Goal: Transaction & Acquisition: Book appointment/travel/reservation

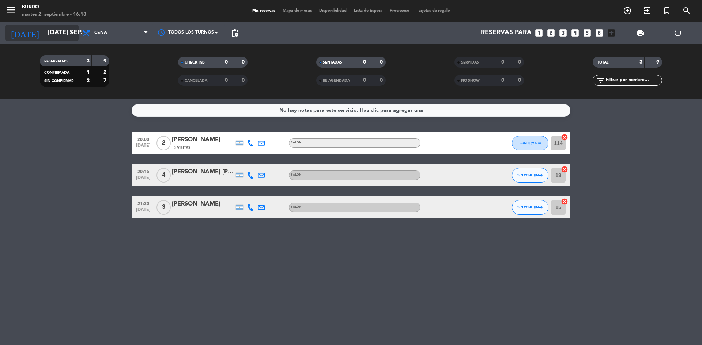
click at [54, 29] on input "[DATE] sep." at bounding box center [86, 33] width 85 height 15
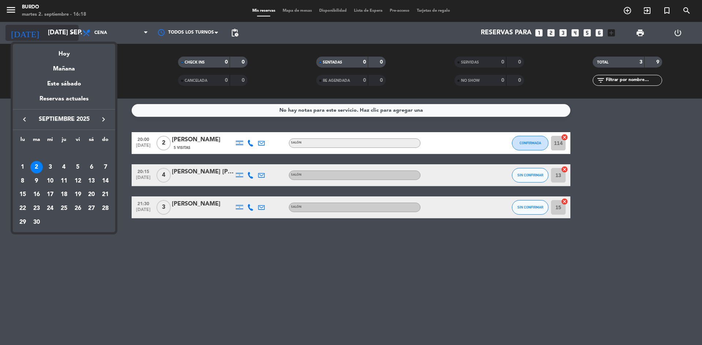
click at [54, 29] on div at bounding box center [351, 172] width 702 height 345
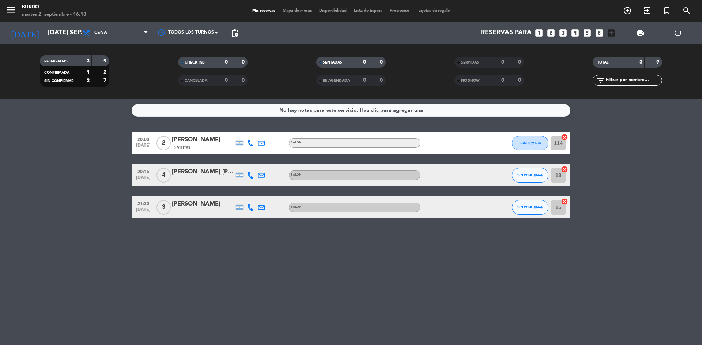
click at [379, 10] on span "Lista de Espera" at bounding box center [368, 11] width 36 height 4
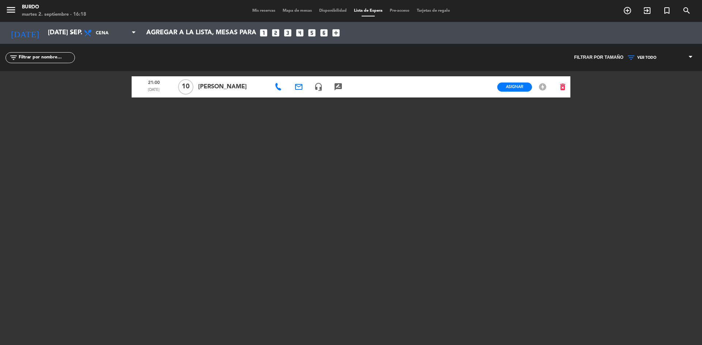
click at [340, 85] on icon "rate_review" at bounding box center [338, 87] width 9 height 9
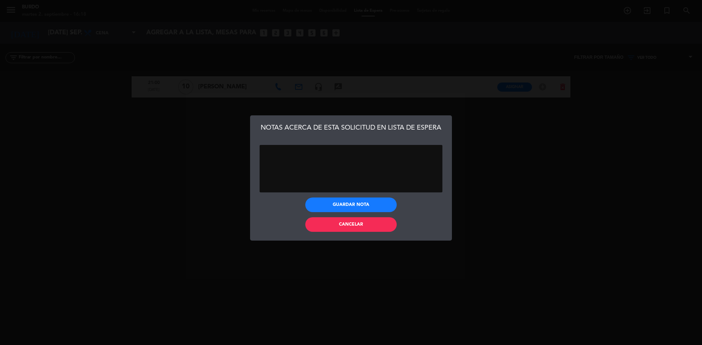
click at [300, 127] on h1 "NOTAS ACERCA DE ESTA SOLICITUD EN LISTA DE ESPERA" at bounding box center [351, 128] width 181 height 8
click at [367, 132] on h1 "NOTAS ACERCA DE ESTA SOLICITUD EN LISTA DE ESPERA" at bounding box center [351, 128] width 181 height 8
click at [338, 228] on button "Cancelar" at bounding box center [350, 224] width 91 height 15
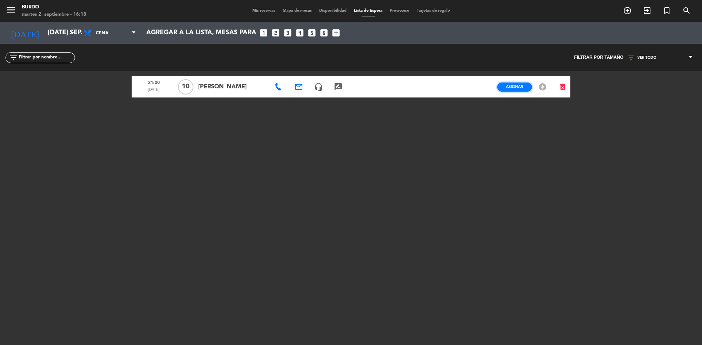
click at [512, 87] on span "Asignar" at bounding box center [514, 86] width 17 height 5
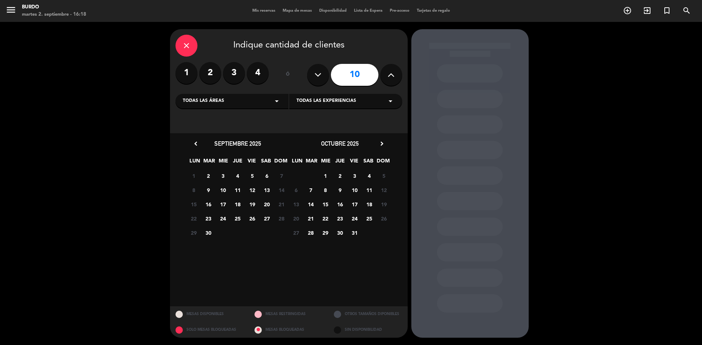
click at [209, 177] on span "2" at bounding box center [208, 176] width 12 height 12
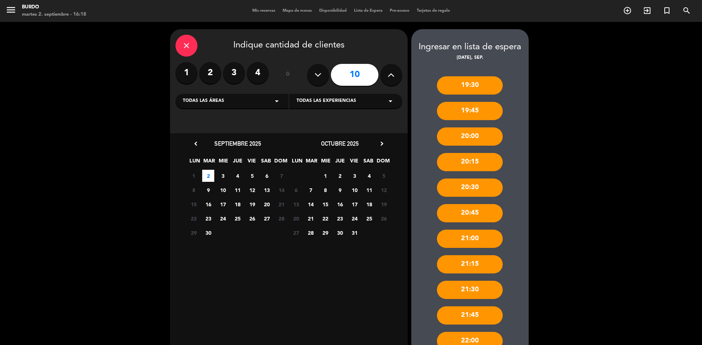
click at [471, 240] on div "21:00" at bounding box center [470, 239] width 66 height 18
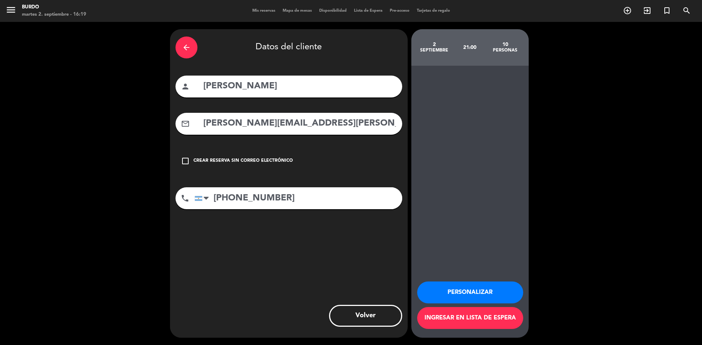
click at [475, 292] on button "Personalizar" at bounding box center [470, 293] width 106 height 22
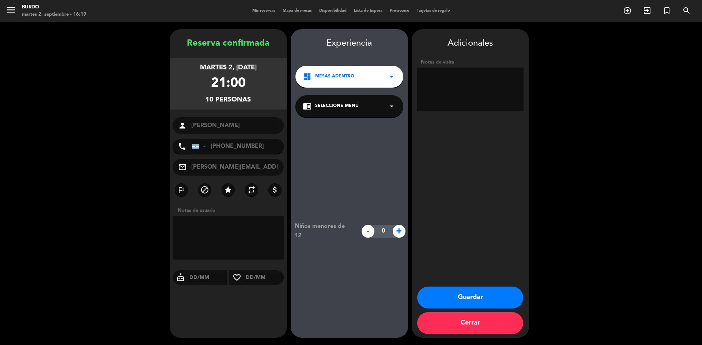
click at [229, 44] on div "Reserva confirmada" at bounding box center [228, 44] width 117 height 14
click at [246, 42] on div "Reserva confirmada" at bounding box center [228, 44] width 117 height 14
click at [221, 102] on div "10 personas" at bounding box center [227, 100] width 45 height 11
click at [331, 111] on div "chrome_reader_mode Seleccione Menú arrow_drop_down" at bounding box center [349, 106] width 108 height 22
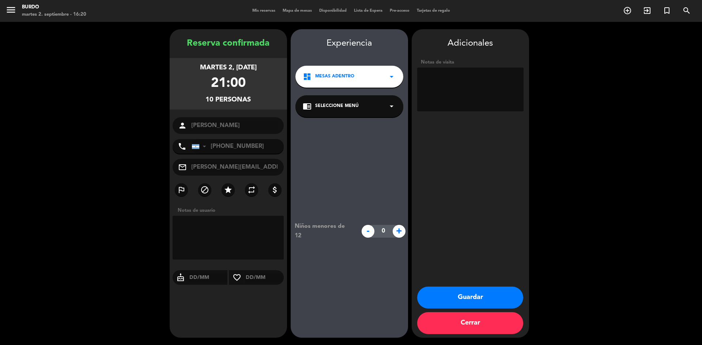
click at [481, 303] on button "Guardar" at bounding box center [470, 298] width 106 height 22
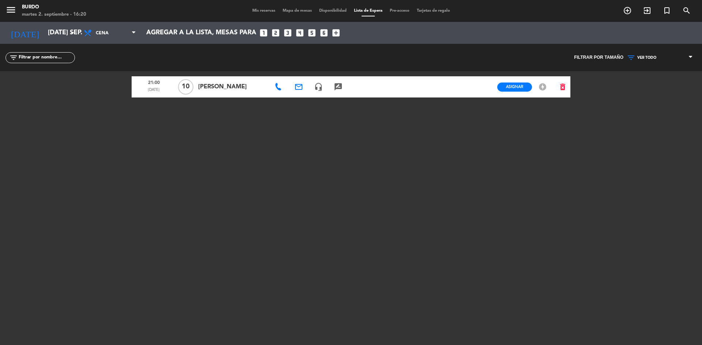
click at [539, 88] on icon "offline_bolt" at bounding box center [542, 87] width 9 height 9
click at [544, 88] on icon "offline_bolt" at bounding box center [542, 87] width 9 height 9
click at [340, 90] on icon "rate_review" at bounding box center [338, 87] width 9 height 9
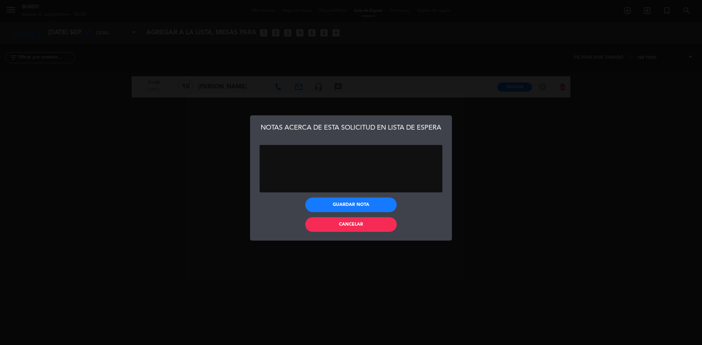
click at [314, 122] on div "NOTAS ACERCA DE ESTA SOLICITUD EN LISTA DE ESPERA" at bounding box center [350, 129] width 191 height 21
click at [232, 152] on div "NOTAS ACERCA DE ESTA SOLICITUD EN LISTA DE ESPERA Guardar nota Cancelar" at bounding box center [351, 172] width 702 height 345
click at [341, 223] on span "Cancelar" at bounding box center [351, 225] width 24 height 4
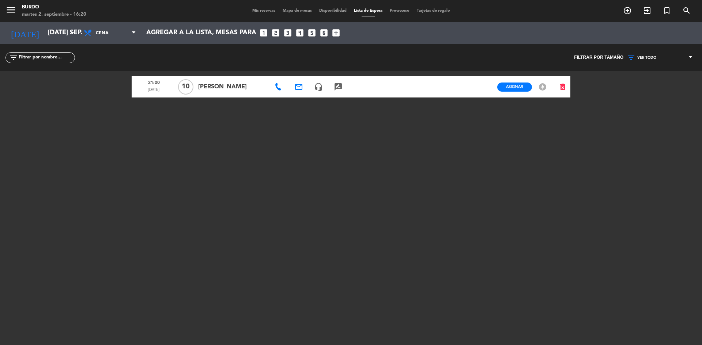
click at [335, 13] on span "Disponibilidad" at bounding box center [332, 11] width 35 height 4
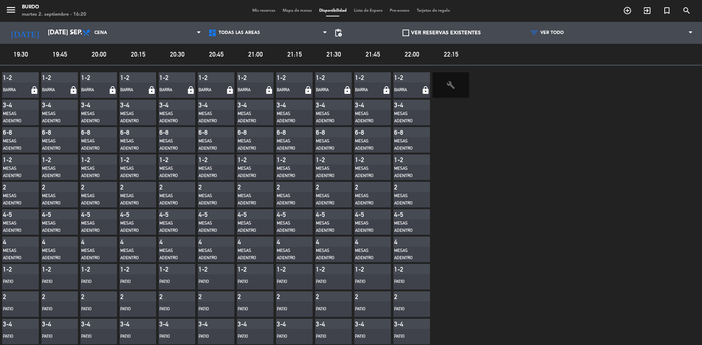
click at [362, 11] on span "Lista de Espera" at bounding box center [368, 11] width 36 height 4
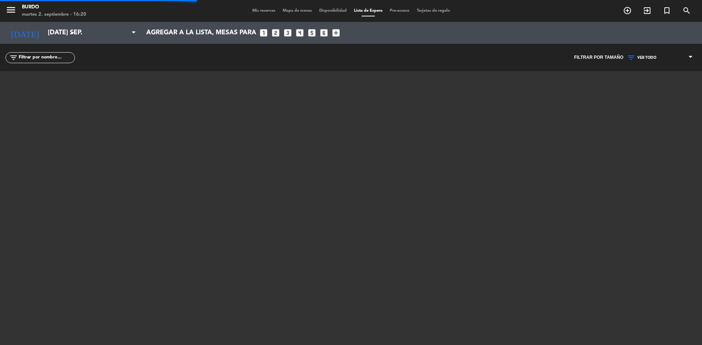
click at [302, 9] on span "Mapa de mesas" at bounding box center [297, 11] width 37 height 4
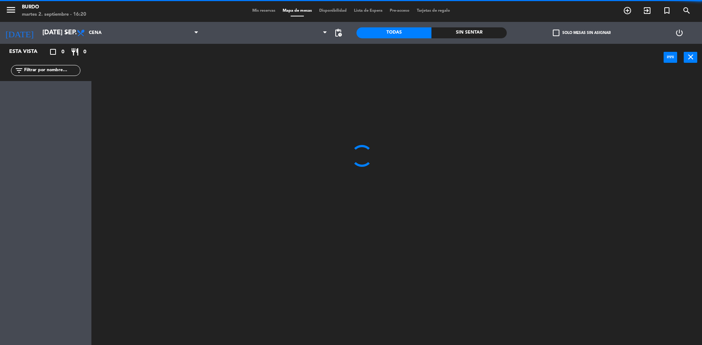
click at [272, 7] on div "menu [PERSON_NAME] martes 2. septiembre - 16:20 Mis reservas Mapa de mesas Disp…" at bounding box center [351, 11] width 702 height 22
click at [268, 9] on span "Mis reservas" at bounding box center [264, 11] width 30 height 4
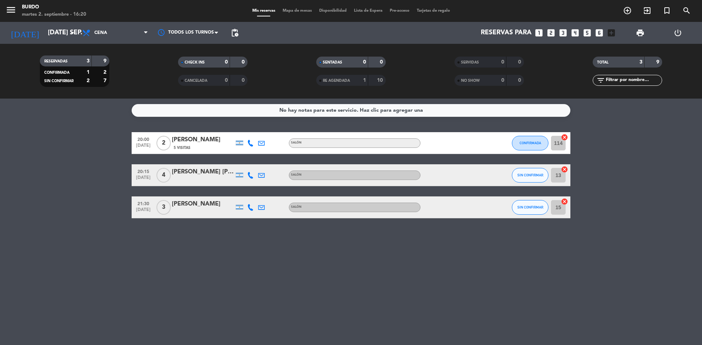
click at [322, 113] on div "No hay notas para este servicio. Haz clic para agregar una" at bounding box center [351, 110] width 144 height 8
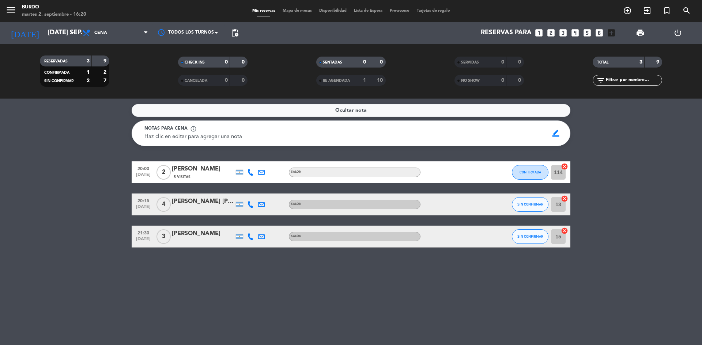
click at [322, 113] on div "Ocultar nota" at bounding box center [351, 110] width 439 height 13
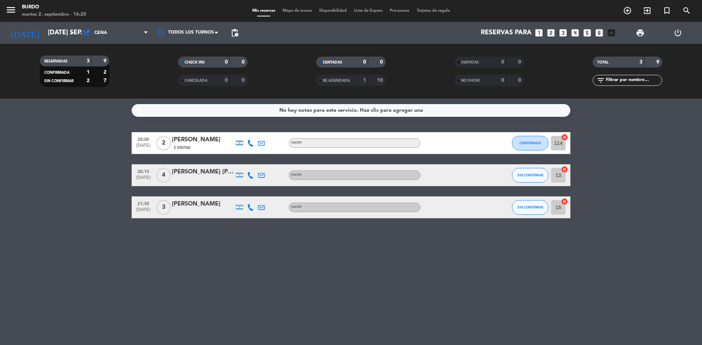
click at [329, 12] on span "Disponibilidad" at bounding box center [332, 11] width 35 height 4
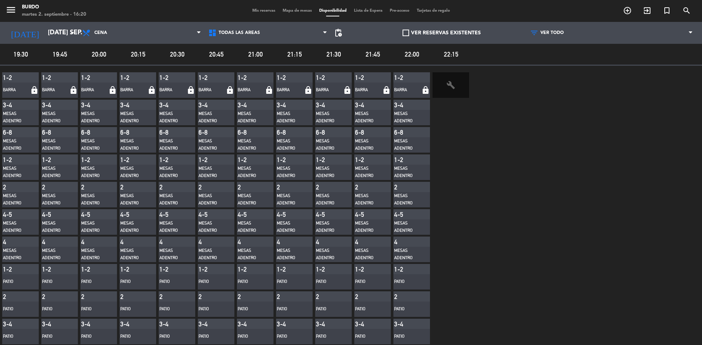
click at [366, 14] on div "Mis reservas Mapa de mesas Disponibilidad Lista de Espera Pre-acceso Tarjetas d…" at bounding box center [351, 11] width 205 height 7
click at [367, 9] on span "Lista de Espera" at bounding box center [368, 11] width 36 height 4
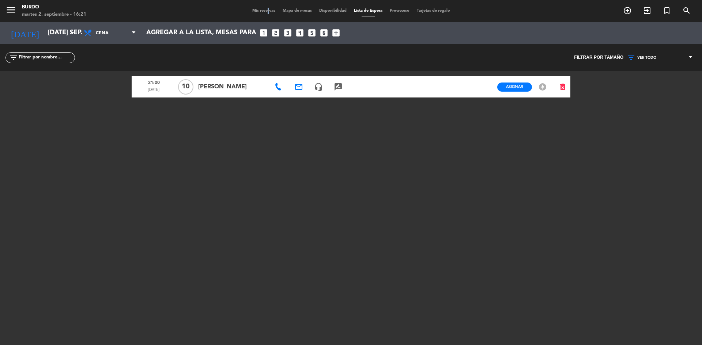
click at [262, 15] on div "menu [PERSON_NAME] martes 2. septiembre - 16:21 Mis reservas Mapa de mesas Disp…" at bounding box center [351, 11] width 702 height 22
click at [207, 84] on span "[PERSON_NAME]" at bounding box center [232, 87] width 68 height 10
click at [585, 161] on div "menu [PERSON_NAME] martes 2. septiembre - 16:21 Mis reservas Mapa de mesas Disp…" at bounding box center [351, 172] width 702 height 345
click at [44, 31] on input "[DATE] sep." at bounding box center [86, 33] width 85 height 15
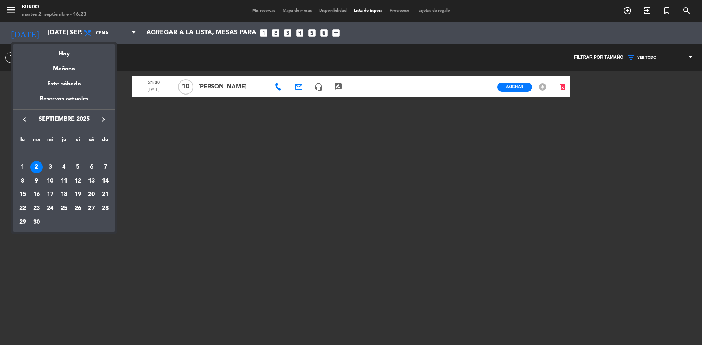
click at [52, 168] on div "3" at bounding box center [50, 167] width 12 height 12
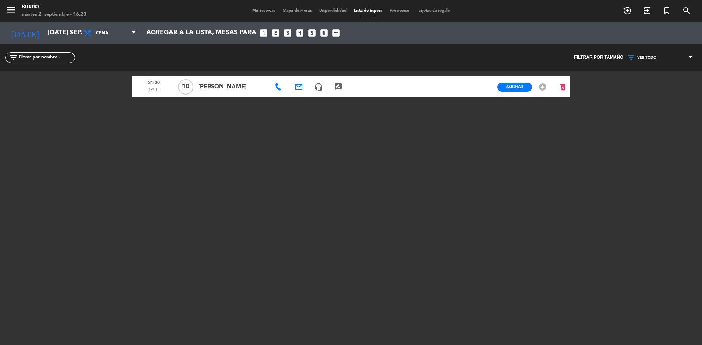
type input "mié. [DATE]"
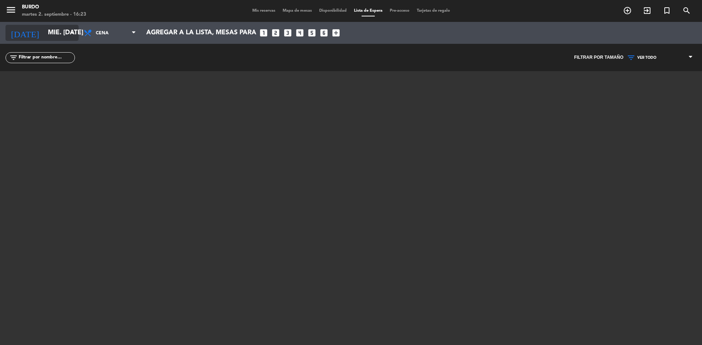
click at [52, 31] on input "mié. [DATE]" at bounding box center [86, 33] width 85 height 15
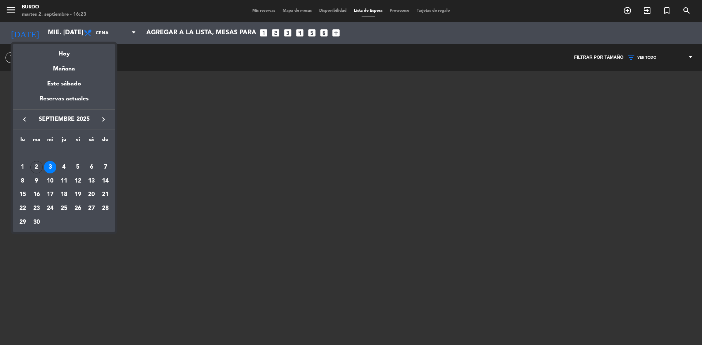
click at [268, 15] on div at bounding box center [351, 172] width 702 height 345
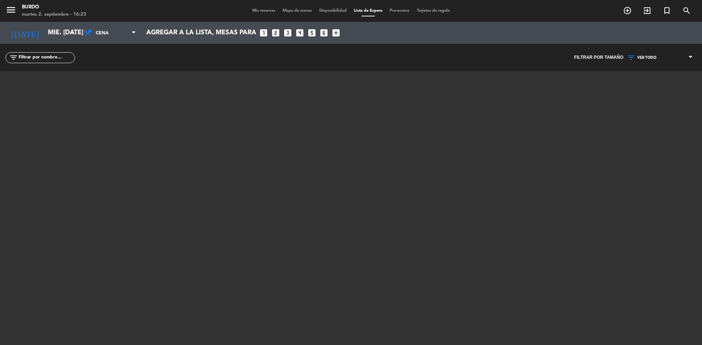
click at [264, 11] on span "Mis reservas" at bounding box center [264, 11] width 30 height 4
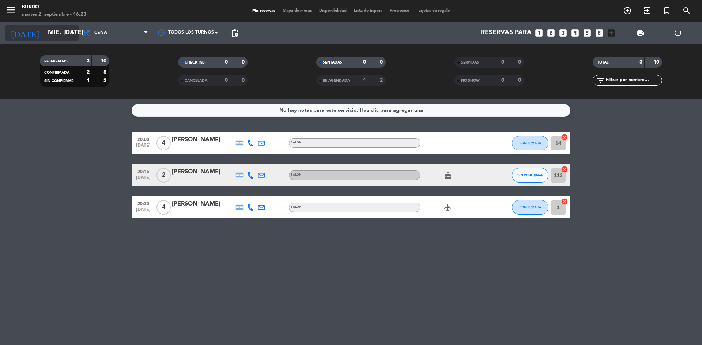
drag, startPoint x: 48, startPoint y: 34, endPoint x: 51, endPoint y: 30, distance: 4.9
click at [51, 30] on input "mié. [DATE]" at bounding box center [86, 33] width 85 height 15
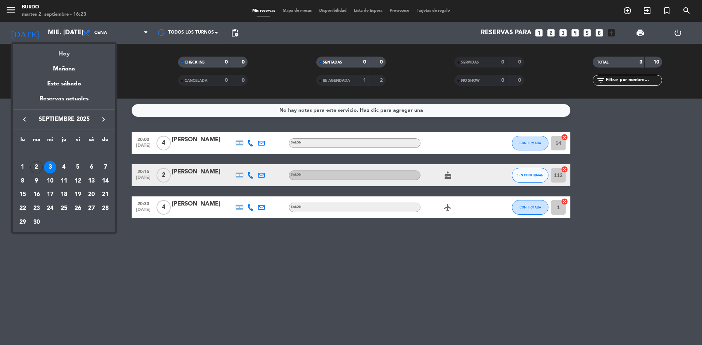
click at [65, 48] on div "Hoy" at bounding box center [64, 51] width 102 height 15
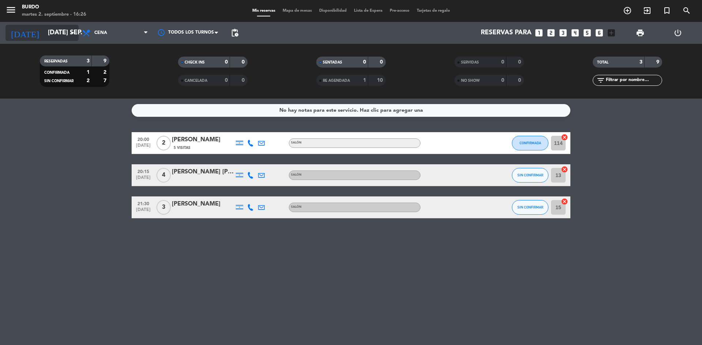
click at [57, 33] on input "[DATE] sep." at bounding box center [86, 33] width 85 height 15
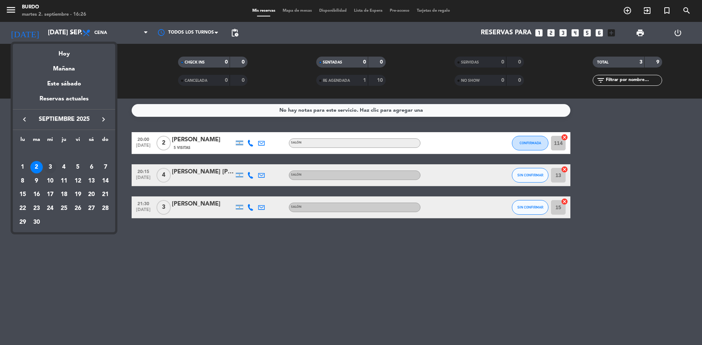
click at [50, 168] on div "3" at bounding box center [50, 167] width 12 height 12
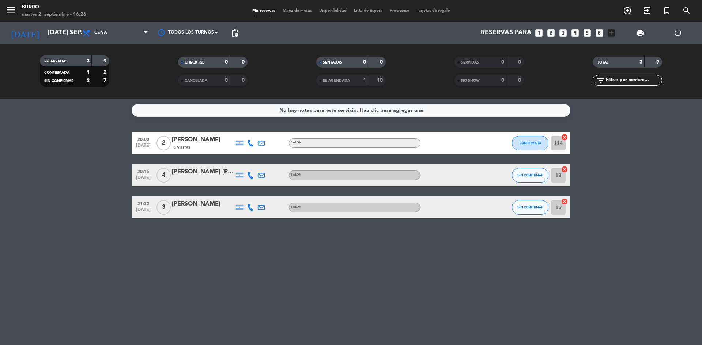
type input "mié. [DATE]"
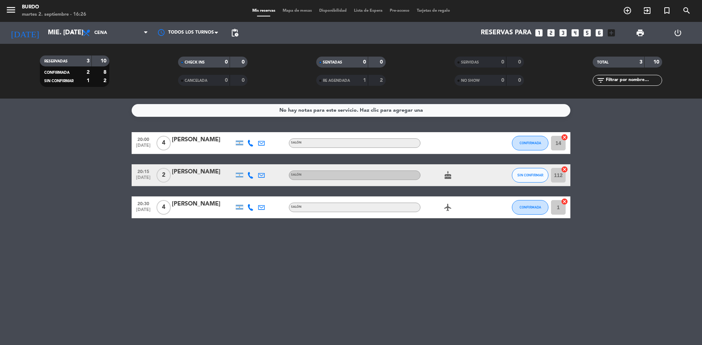
click at [600, 34] on icon "looks_6" at bounding box center [599, 33] width 10 height 10
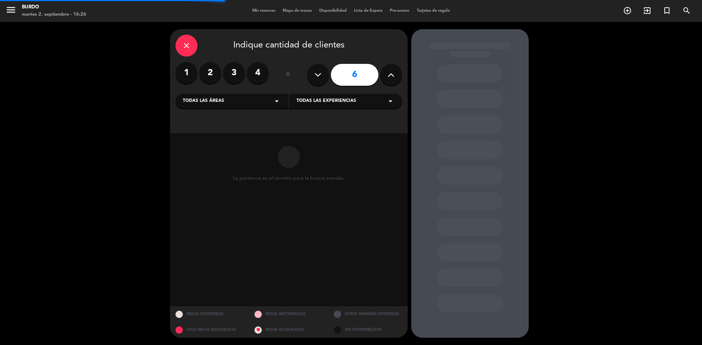
click at [388, 79] on icon at bounding box center [390, 74] width 7 height 11
type input "7"
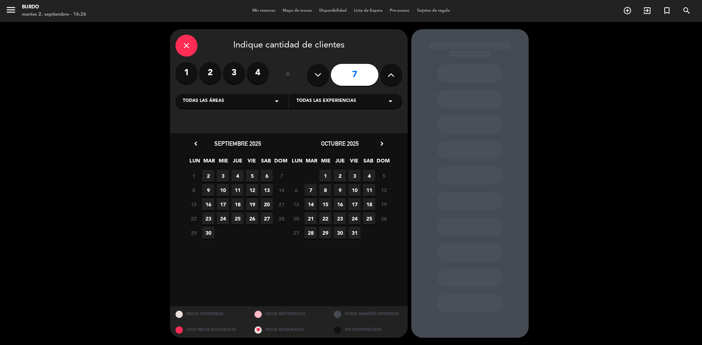
click at [221, 177] on span "3" at bounding box center [223, 176] width 12 height 12
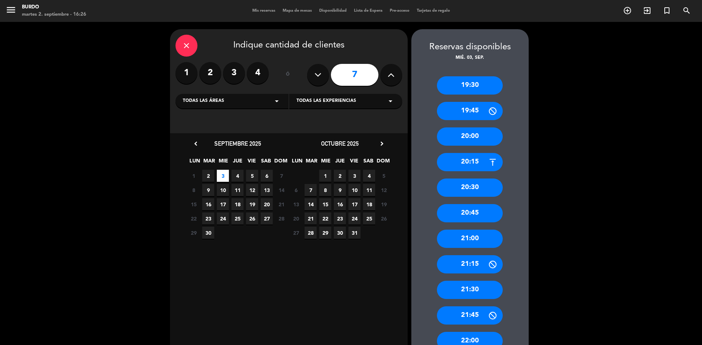
click at [471, 336] on div "22:00" at bounding box center [470, 341] width 66 height 18
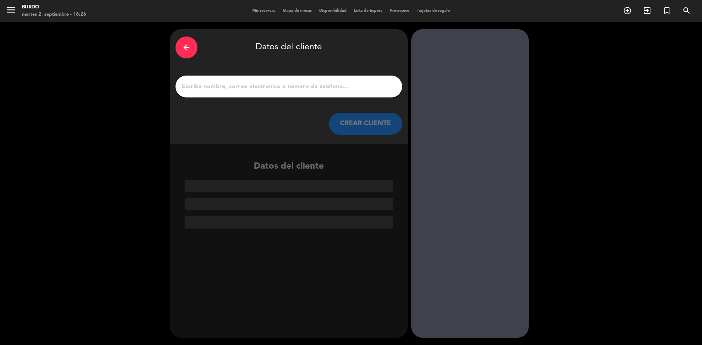
click at [261, 84] on input "1" at bounding box center [289, 86] width 216 height 10
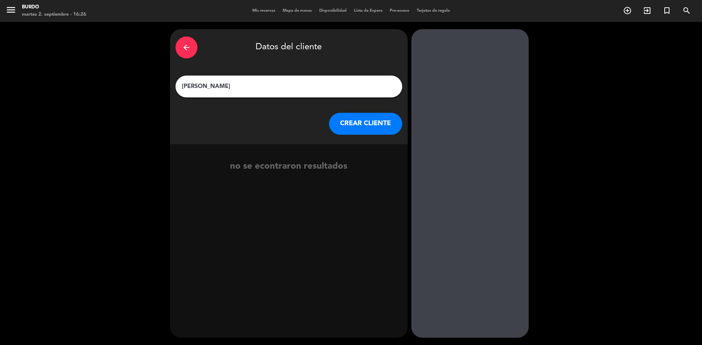
type input "[PERSON_NAME]"
click at [348, 123] on button "CREAR CLIENTE" at bounding box center [365, 124] width 73 height 22
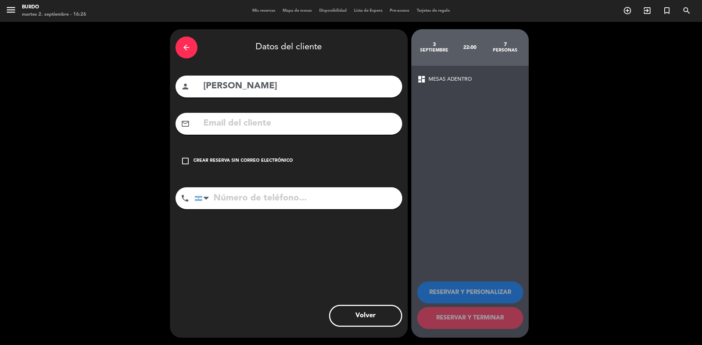
click at [293, 124] on input "text" at bounding box center [299, 123] width 194 height 15
paste input "[EMAIL_ADDRESS][DOMAIN_NAME]"
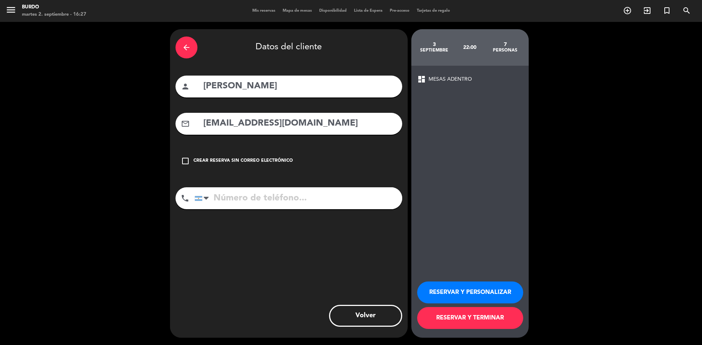
type input "[EMAIL_ADDRESS][DOMAIN_NAME]"
click at [234, 197] on input "tel" at bounding box center [298, 198] width 208 height 22
type input "1131960258"
click at [476, 318] on button "RESERVAR Y TERMINAR" at bounding box center [470, 318] width 106 height 22
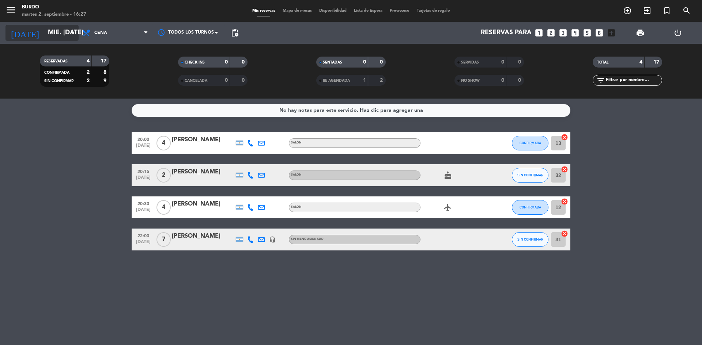
click at [44, 35] on input "mié. [DATE]" at bounding box center [86, 33] width 85 height 15
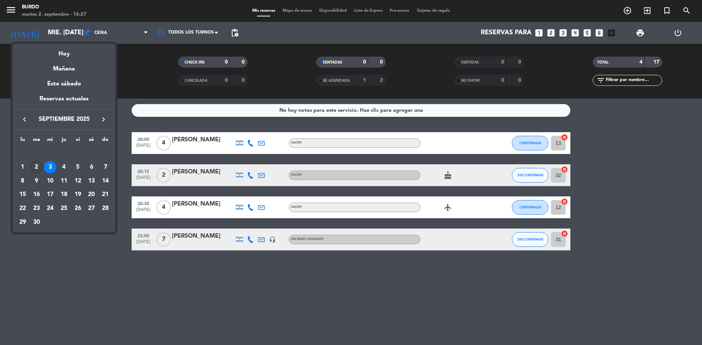
click at [37, 164] on div "2" at bounding box center [36, 167] width 12 height 12
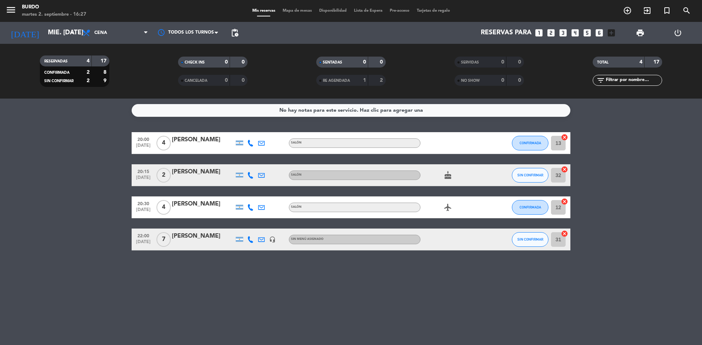
type input "[DATE] sep."
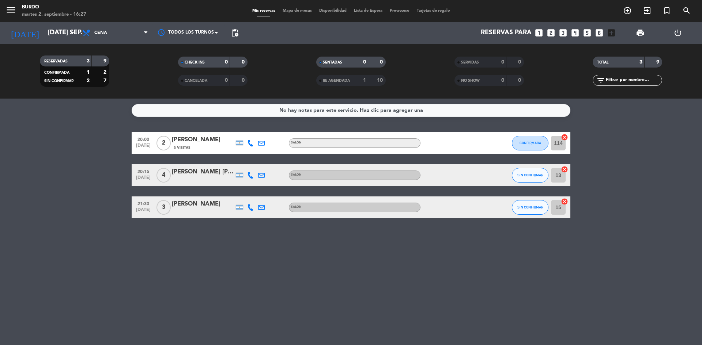
click at [342, 8] on div "Mis reservas Mapa de mesas Disponibilidad Lista de Espera Pre-acceso Tarjetas d…" at bounding box center [351, 11] width 205 height 7
click at [373, 10] on span "Lista de Espera" at bounding box center [368, 11] width 36 height 4
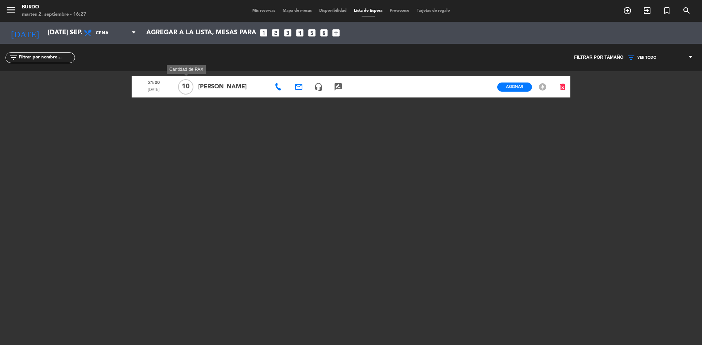
click at [185, 86] on span "10" at bounding box center [185, 86] width 15 height 15
click at [170, 81] on span "21:00" at bounding box center [153, 83] width 39 height 10
click at [518, 89] on span "Asignar" at bounding box center [514, 86] width 17 height 5
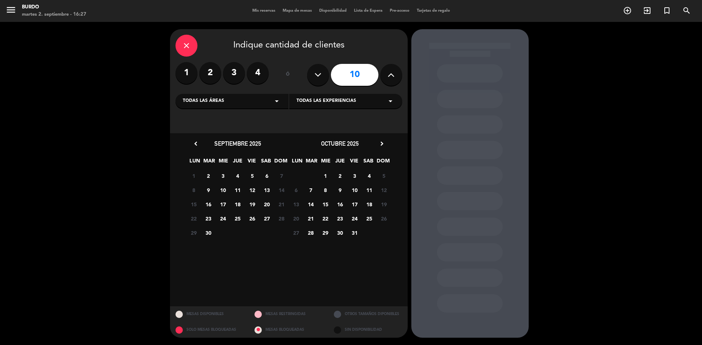
click at [320, 100] on span "Todas las experiencias" at bounding box center [326, 101] width 60 height 7
click at [315, 73] on icon at bounding box center [317, 74] width 7 height 11
click at [323, 70] on button at bounding box center [318, 75] width 22 height 22
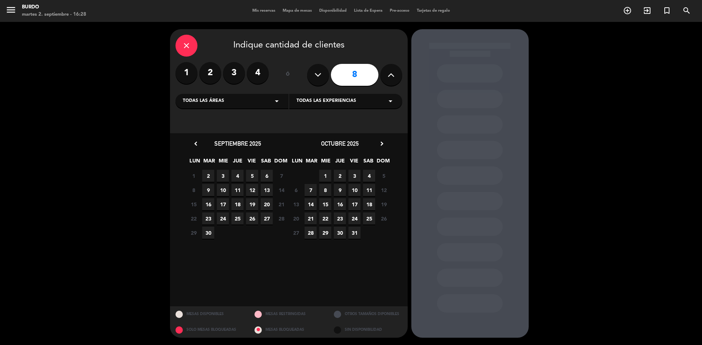
click at [388, 76] on icon at bounding box center [390, 74] width 7 height 11
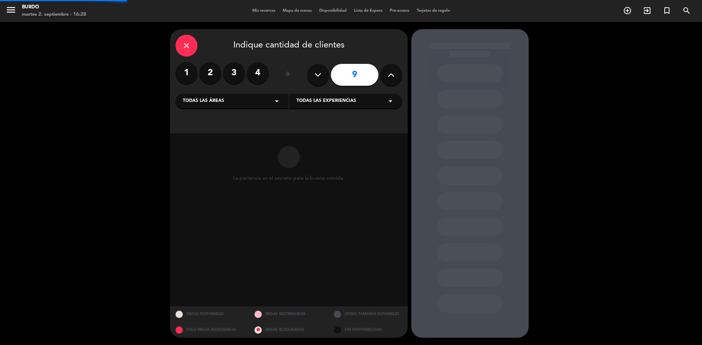
click at [388, 76] on icon at bounding box center [390, 74] width 7 height 11
type input "10"
click at [186, 45] on icon "close" at bounding box center [186, 45] width 9 height 9
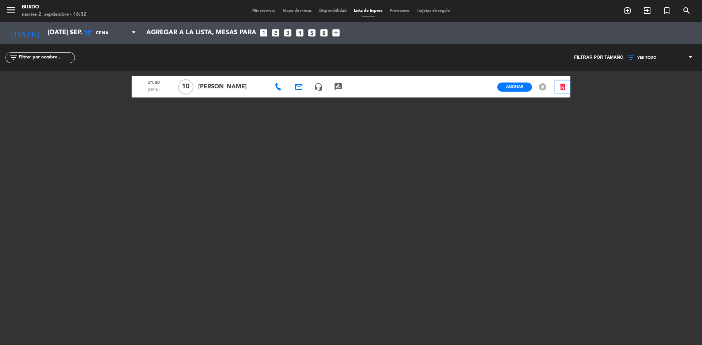
click at [564, 90] on icon "delete_forever" at bounding box center [562, 87] width 9 height 9
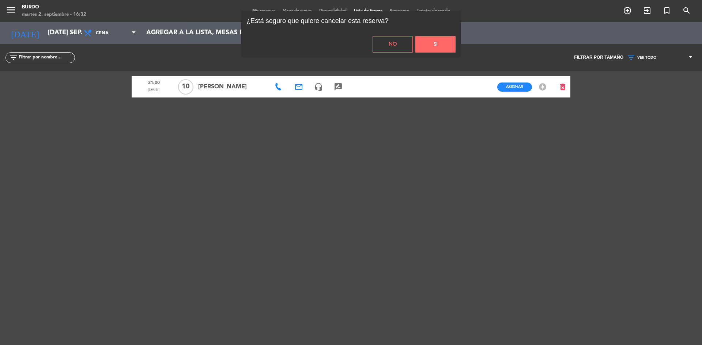
click at [429, 43] on button "Si" at bounding box center [435, 44] width 40 height 16
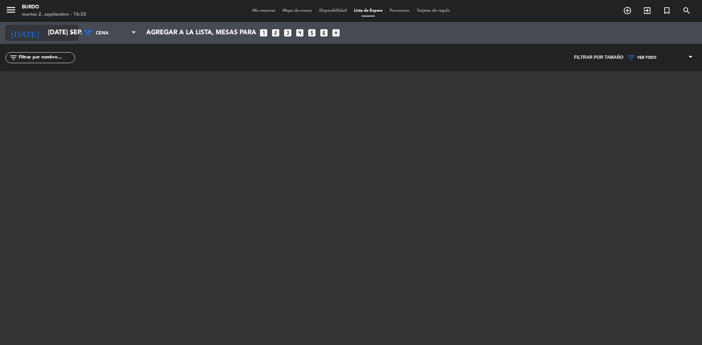
click at [51, 31] on input "[DATE] sep." at bounding box center [86, 33] width 85 height 15
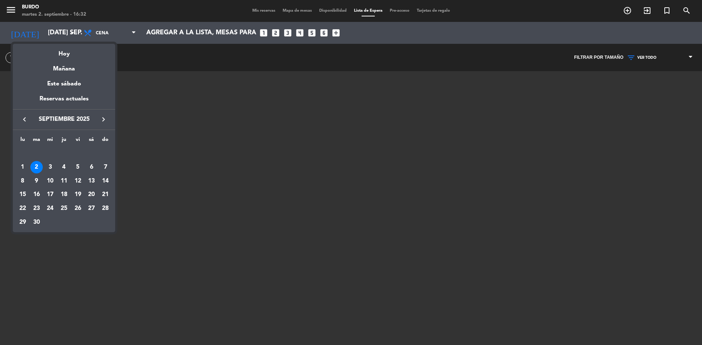
click at [423, 70] on div at bounding box center [351, 172] width 702 height 345
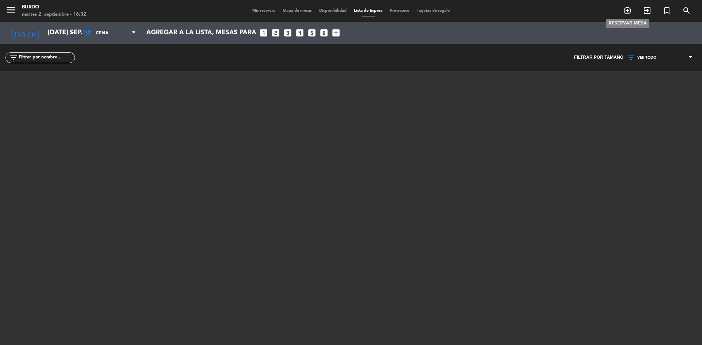
click at [629, 12] on icon "add_circle_outline" at bounding box center [627, 10] width 9 height 9
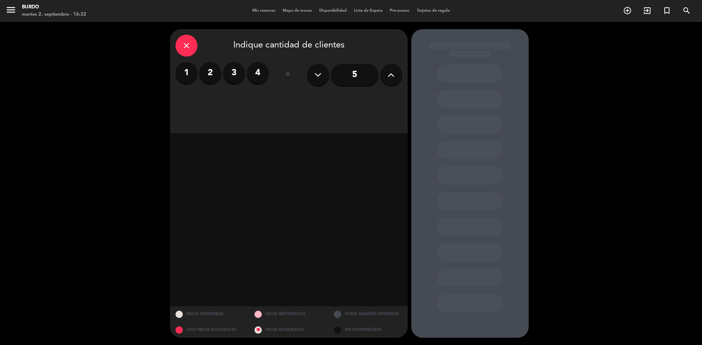
click at [391, 72] on icon at bounding box center [390, 74] width 7 height 11
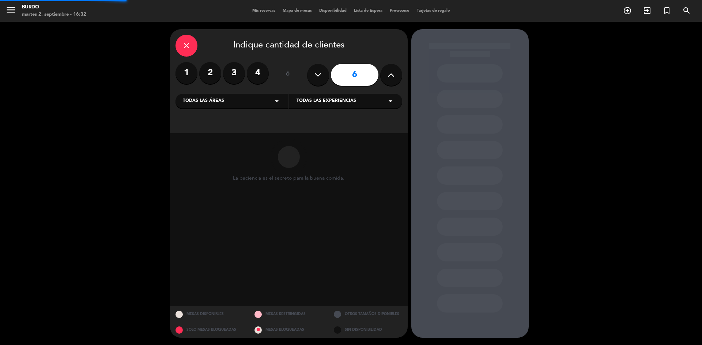
click at [391, 72] on icon at bounding box center [390, 74] width 7 height 11
click at [392, 72] on icon at bounding box center [390, 74] width 7 height 11
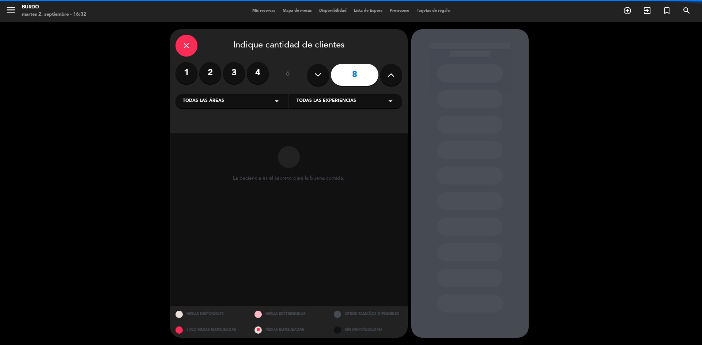
click at [391, 72] on icon at bounding box center [390, 74] width 7 height 11
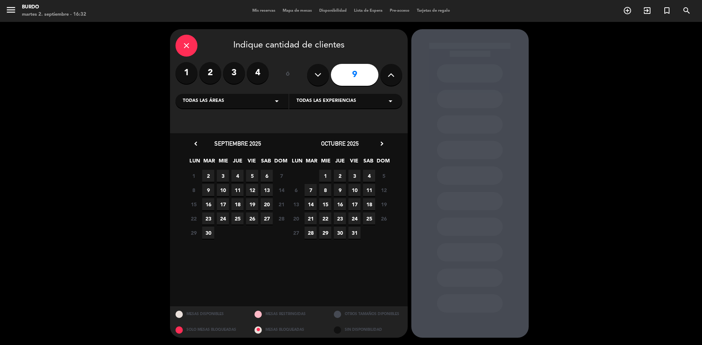
click at [391, 72] on icon at bounding box center [390, 74] width 7 height 11
type input "10"
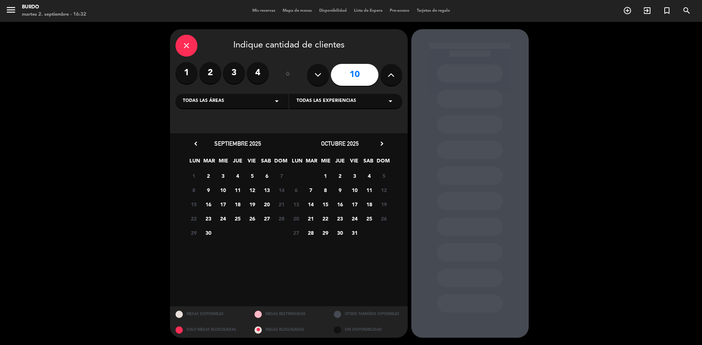
click at [210, 176] on span "2" at bounding box center [208, 176] width 12 height 12
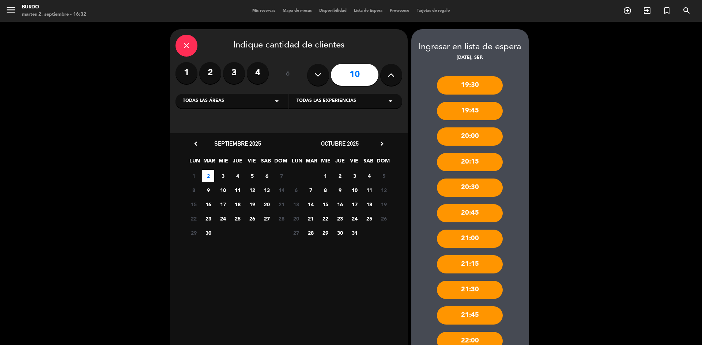
click at [491, 236] on div "21:00" at bounding box center [470, 239] width 66 height 18
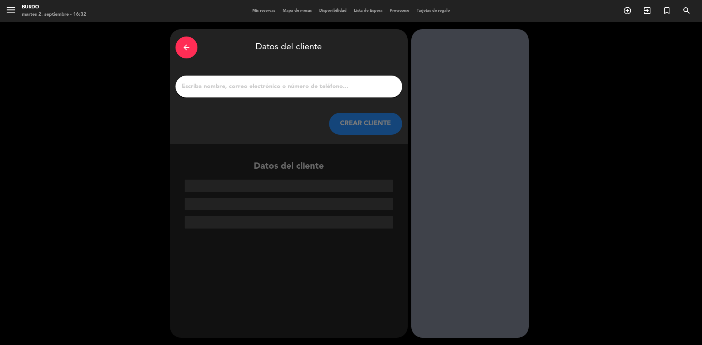
click at [286, 84] on input "1" at bounding box center [289, 86] width 216 height 10
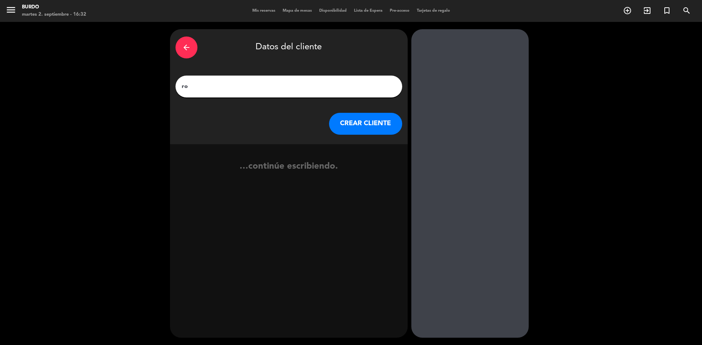
type input "r"
type input "[PERSON_NAME]"
click at [383, 122] on button "CREAR CLIENTE" at bounding box center [365, 124] width 73 height 22
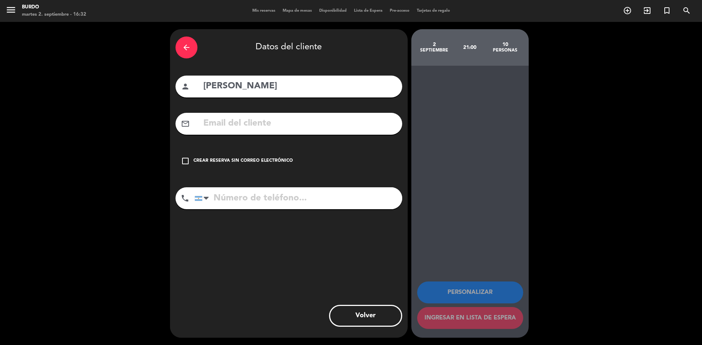
click at [184, 162] on icon "check_box_outline_blank" at bounding box center [185, 161] width 9 height 9
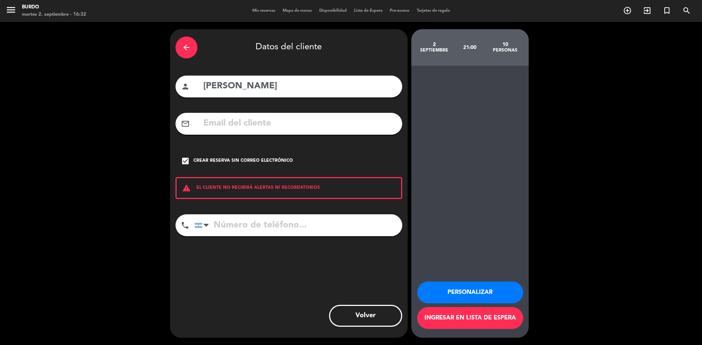
click at [478, 295] on button "Personalizar" at bounding box center [470, 293] width 106 height 22
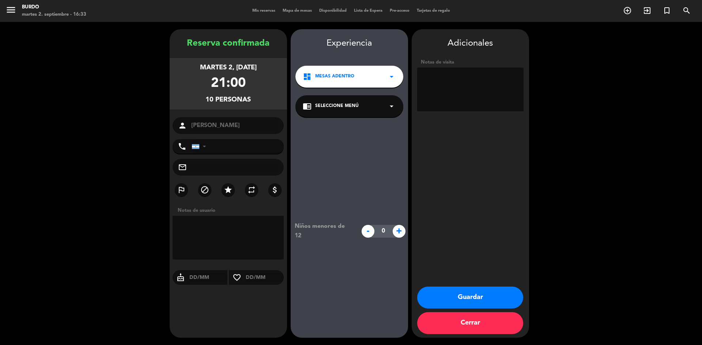
click at [467, 295] on button "Guardar" at bounding box center [470, 298] width 106 height 22
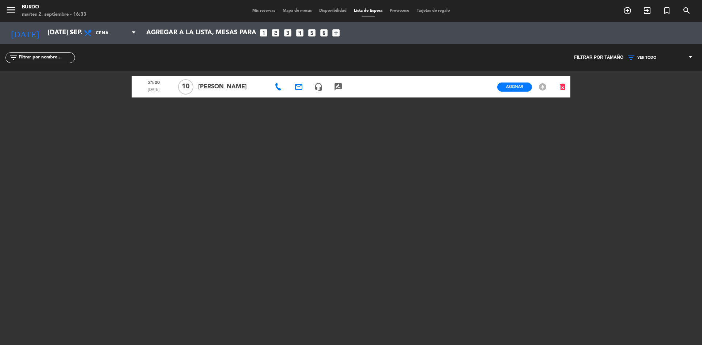
click at [267, 9] on span "Mis reservas" at bounding box center [264, 11] width 30 height 4
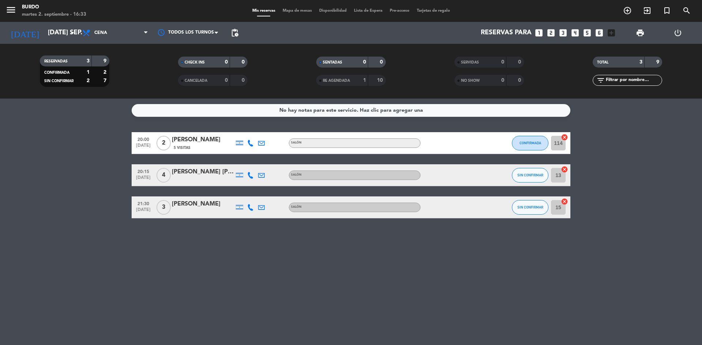
click at [344, 79] on span "RE AGENDADA" at bounding box center [336, 81] width 27 height 4
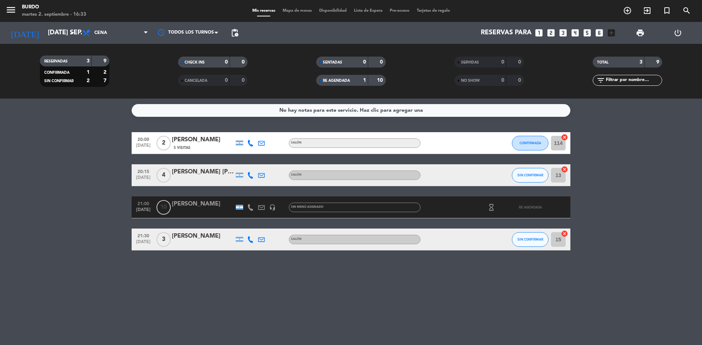
click at [448, 206] on div at bounding box center [453, 208] width 66 height 22
click at [460, 210] on div at bounding box center [453, 208] width 66 height 22
click at [206, 211] on div at bounding box center [203, 212] width 62 height 6
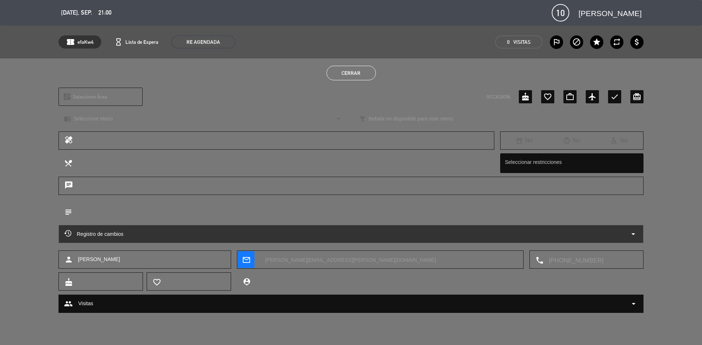
click at [358, 69] on button "Cerrar" at bounding box center [350, 73] width 49 height 15
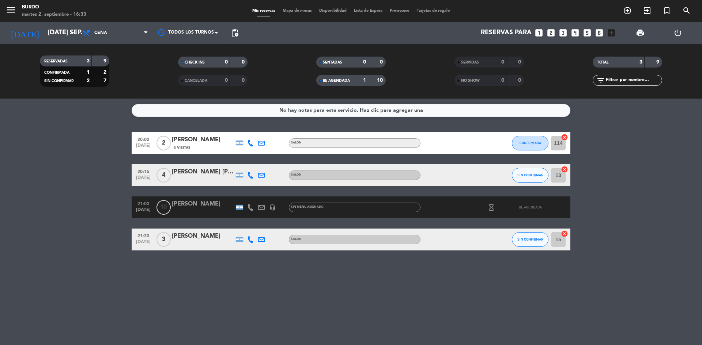
click at [211, 206] on div "[PERSON_NAME]" at bounding box center [203, 205] width 62 height 10
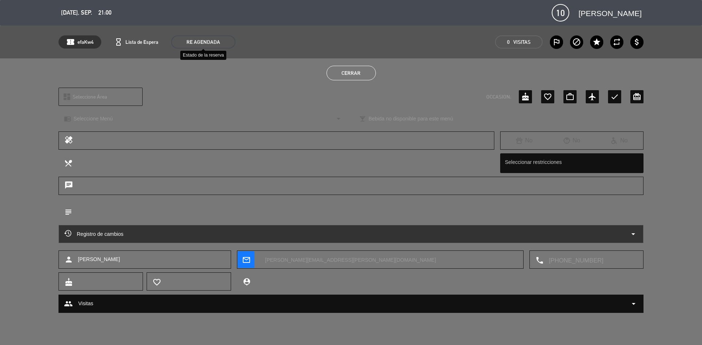
click at [200, 44] on span "RE AGENDADA" at bounding box center [203, 41] width 64 height 13
click at [656, 62] on div "Cerrar" at bounding box center [351, 72] width 702 height 29
drag, startPoint x: 581, startPoint y: 7, endPoint x: 579, endPoint y: 11, distance: 4.1
click at [580, 10] on div "10 [PERSON_NAME]" at bounding box center [596, 13] width 90 height 18
drag, startPoint x: 572, startPoint y: 15, endPoint x: 555, endPoint y: 8, distance: 18.4
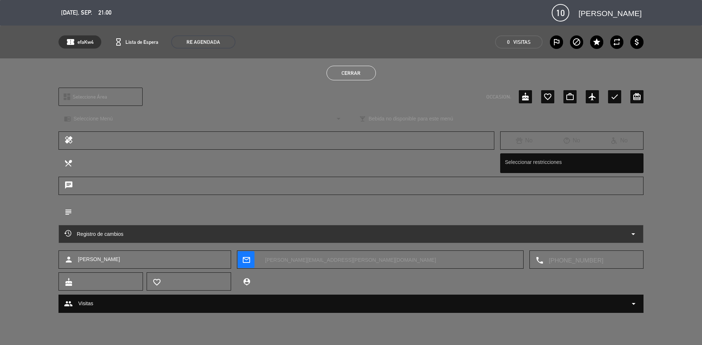
click at [569, 12] on span "10" at bounding box center [560, 13] width 18 height 18
click at [344, 84] on div "Cerrar" at bounding box center [351, 72] width 702 height 29
drag, startPoint x: 349, startPoint y: 73, endPoint x: 346, endPoint y: 86, distance: 13.8
click at [347, 84] on div "Cerrar" at bounding box center [351, 72] width 702 height 29
drag, startPoint x: 348, startPoint y: 74, endPoint x: 350, endPoint y: 70, distance: 4.8
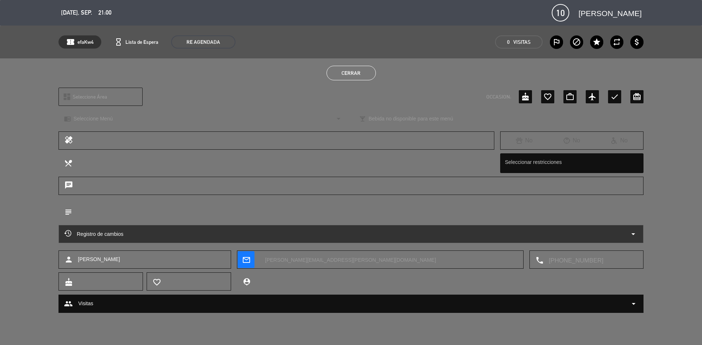
click at [348, 74] on button "Cerrar" at bounding box center [350, 73] width 49 height 15
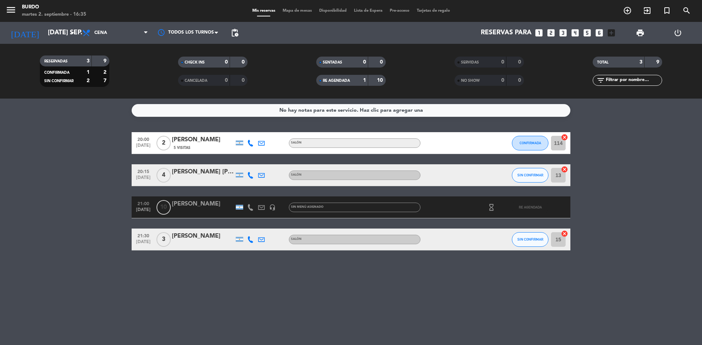
drag, startPoint x: 218, startPoint y: 211, endPoint x: 23, endPoint y: 191, distance: 196.6
click at [23, 191] on bookings-row "20:00 [DATE] 2 [PERSON_NAME] 5 Visitas SALÓN CONFIRMADA 114 cancel 20:15 [DATE]…" at bounding box center [351, 191] width 702 height 118
click at [487, 209] on icon "hourglass_empty" at bounding box center [491, 208] width 8 height 8
click at [491, 208] on icon "hourglass_empty" at bounding box center [491, 208] width 8 height 8
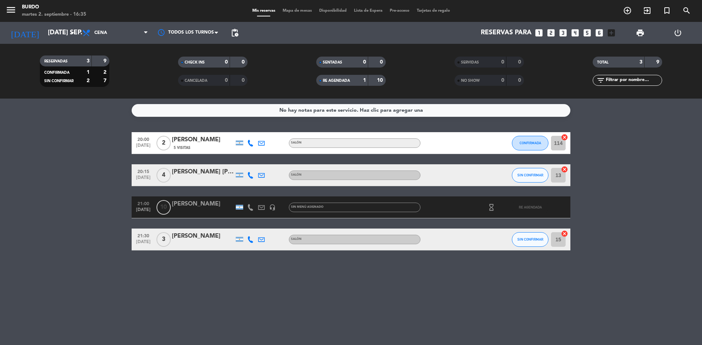
click at [491, 207] on icon "hourglass_empty" at bounding box center [491, 208] width 8 height 8
click at [488, 194] on div "PROVENIENTE DE LISTA DE ESPERA" at bounding box center [490, 194] width 99 height 13
click at [365, 9] on span "Lista de Espera" at bounding box center [368, 11] width 36 height 4
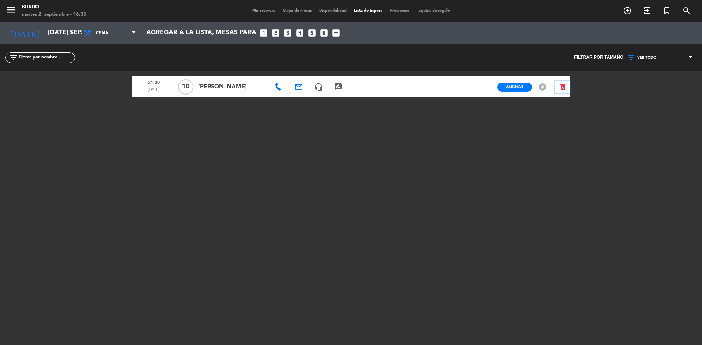
click at [565, 91] on button "delete_forever" at bounding box center [562, 87] width 15 height 13
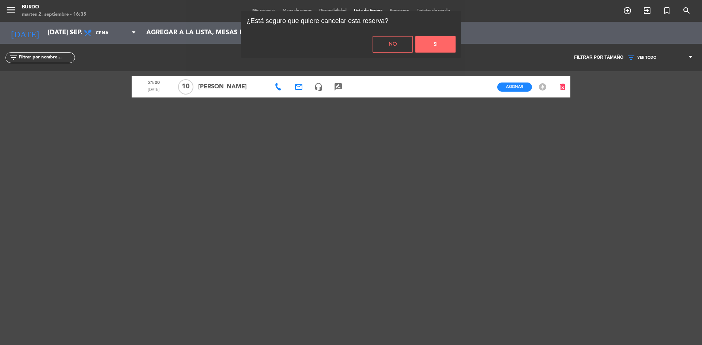
click at [429, 46] on button "Si" at bounding box center [435, 44] width 40 height 16
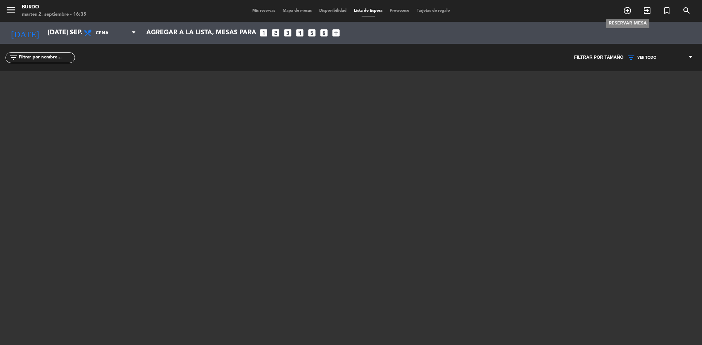
click at [627, 11] on icon "add_circle_outline" at bounding box center [627, 10] width 9 height 9
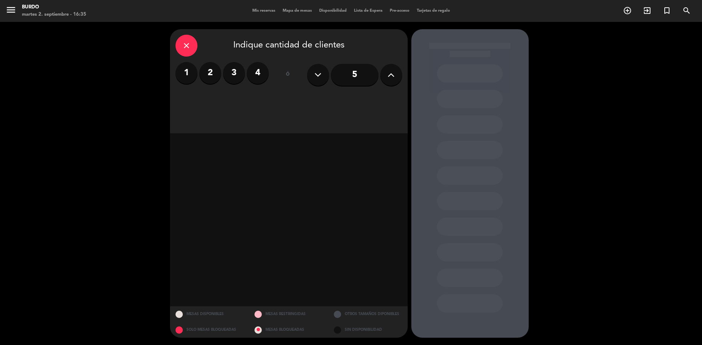
click at [390, 76] on icon at bounding box center [390, 74] width 7 height 11
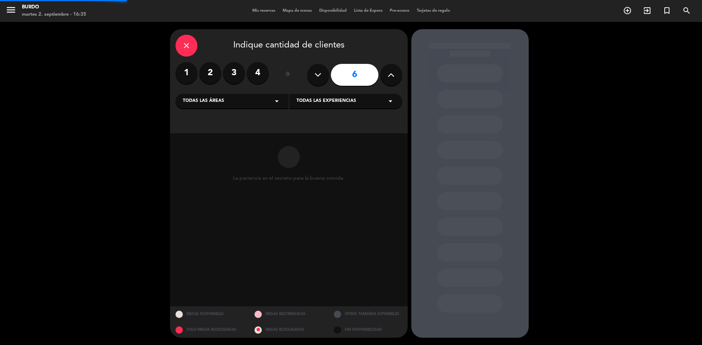
click at [387, 76] on icon at bounding box center [390, 74] width 7 height 11
click at [384, 79] on button at bounding box center [391, 75] width 22 height 22
type input "8"
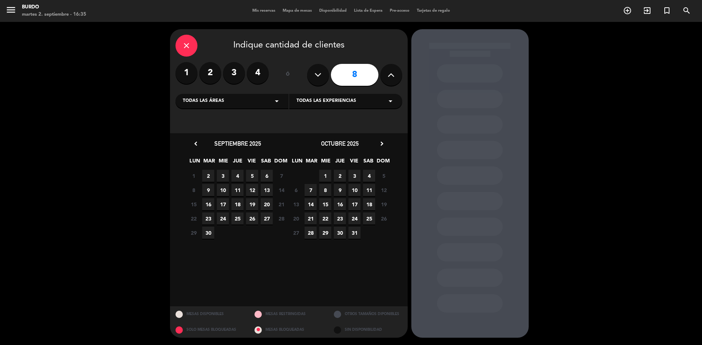
click at [209, 174] on span "2" at bounding box center [208, 176] width 12 height 12
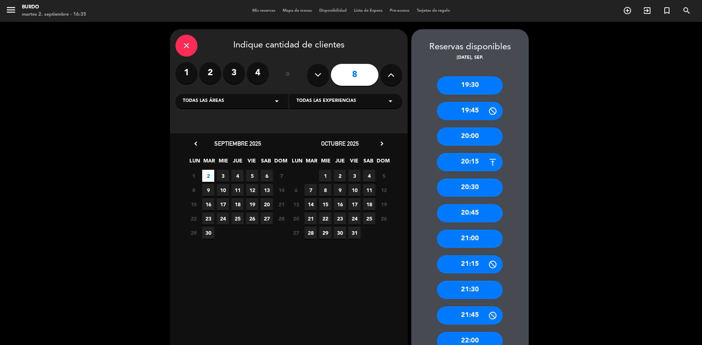
click at [467, 236] on div "21:00" at bounding box center [470, 239] width 66 height 18
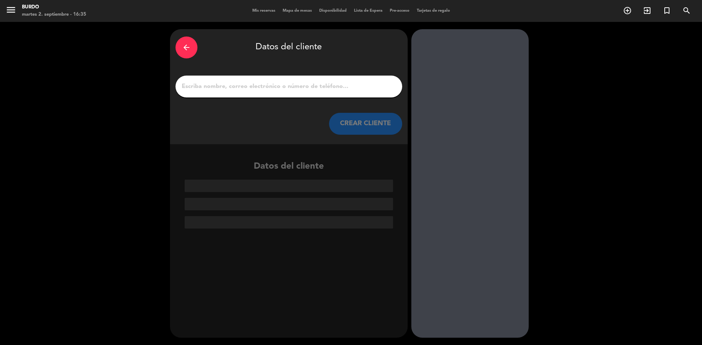
drag, startPoint x: 229, startPoint y: 83, endPoint x: 243, endPoint y: 92, distance: 16.1
click at [229, 84] on input "1" at bounding box center [289, 86] width 216 height 10
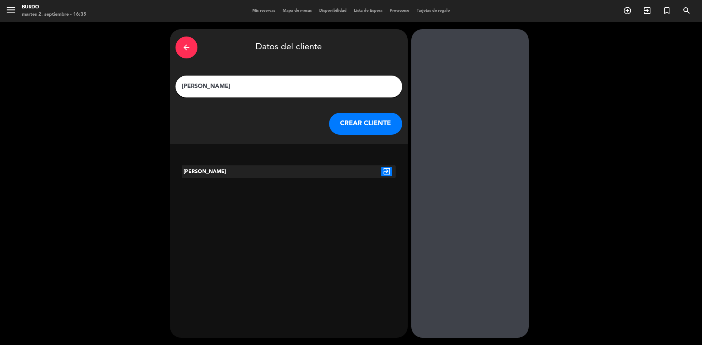
type input "[PERSON_NAME]"
click at [362, 121] on button "CREAR CLIENTE" at bounding box center [365, 124] width 73 height 22
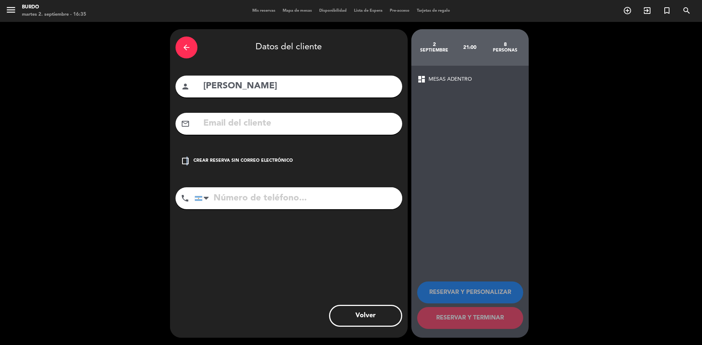
click at [187, 166] on div "check_box_outline_blank Crear reserva sin correo electrónico" at bounding box center [288, 161] width 227 height 22
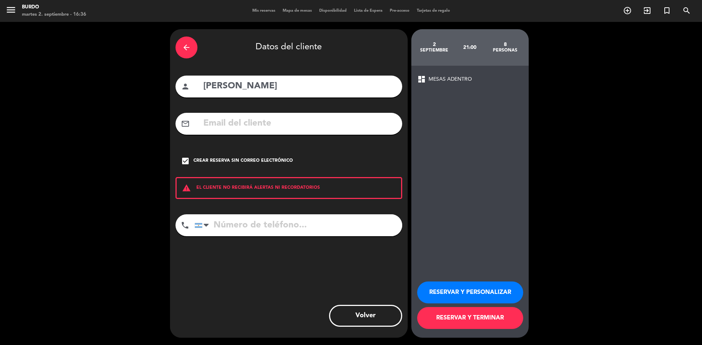
click at [468, 309] on button "RESERVAR Y TERMINAR" at bounding box center [470, 318] width 106 height 22
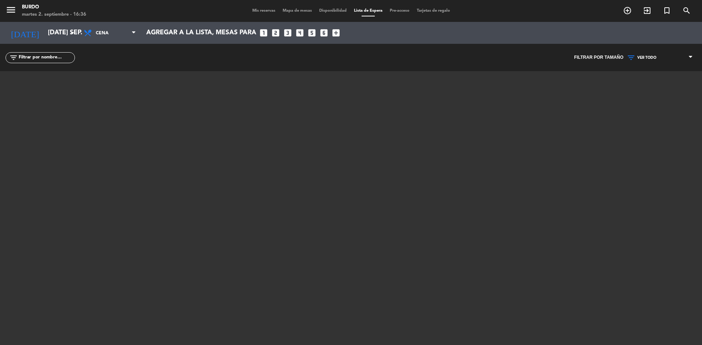
click at [267, 10] on span "Mis reservas" at bounding box center [264, 11] width 30 height 4
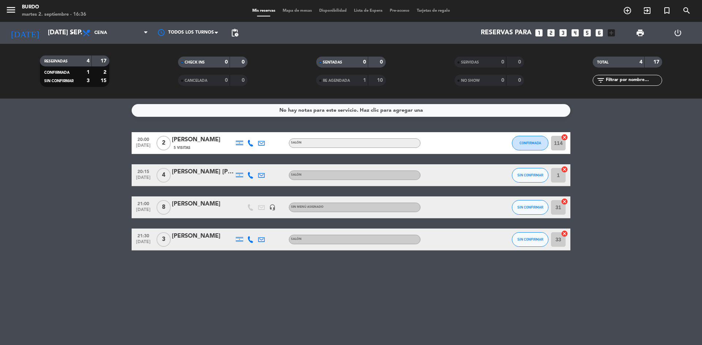
click at [215, 209] on div "[PERSON_NAME]" at bounding box center [203, 205] width 62 height 10
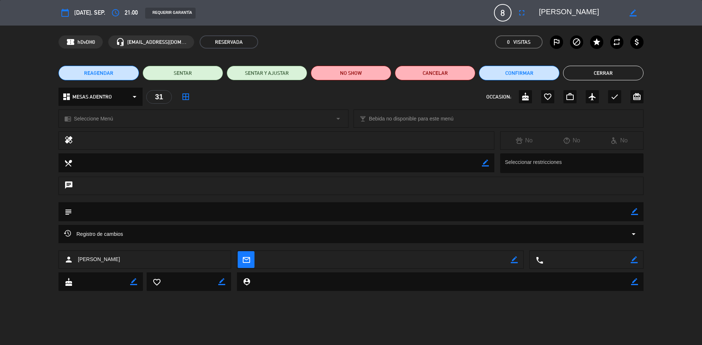
click at [153, 209] on textarea at bounding box center [351, 211] width 559 height 19
click at [107, 211] on textarea at bounding box center [351, 211] width 559 height 19
click at [634, 211] on icon "border_color" at bounding box center [634, 211] width 7 height 7
click at [117, 208] on textarea at bounding box center [351, 211] width 559 height 19
type textarea "SON [DEMOGRAPHIC_DATA]"
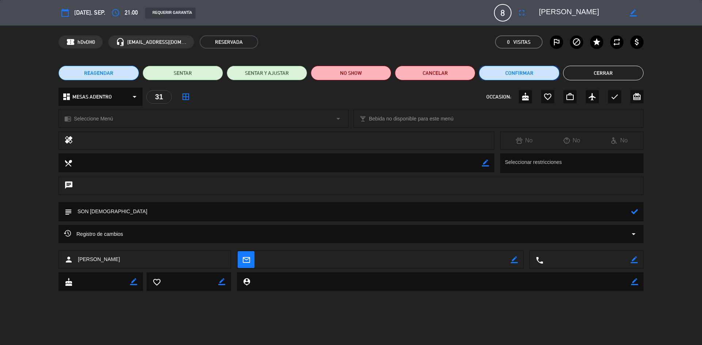
click at [535, 71] on button "Confirmar" at bounding box center [519, 73] width 80 height 15
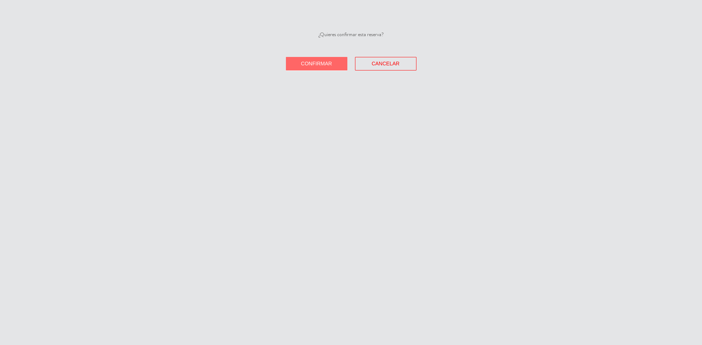
click at [311, 68] on button "Confirmar" at bounding box center [316, 64] width 61 height 14
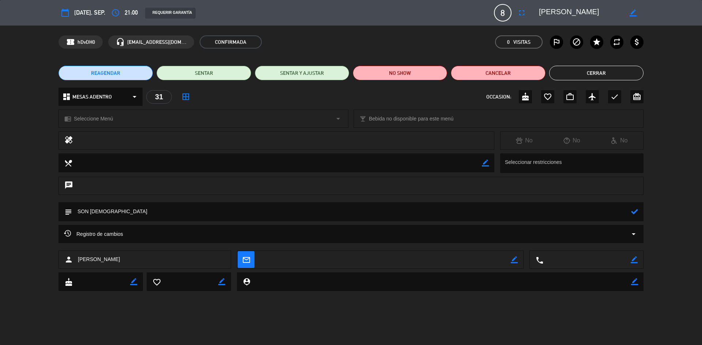
drag, startPoint x: 597, startPoint y: 69, endPoint x: 601, endPoint y: 69, distance: 4.0
click at [601, 67] on button "Cerrar" at bounding box center [596, 73] width 94 height 15
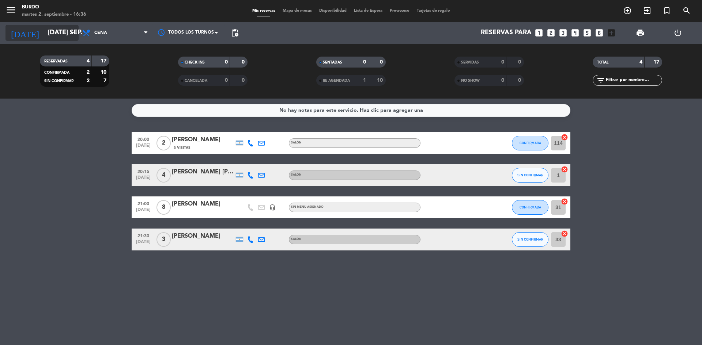
click at [50, 30] on input "[DATE] sep." at bounding box center [86, 33] width 85 height 15
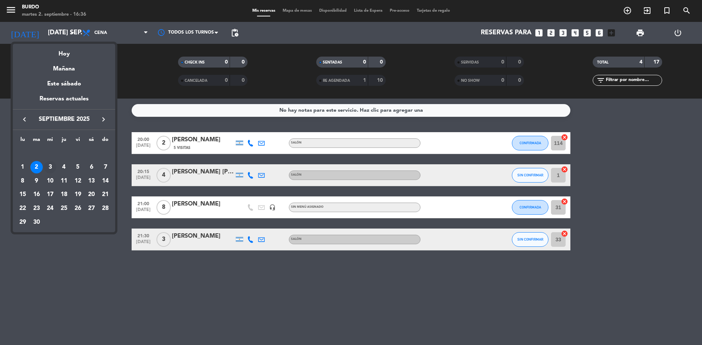
click at [52, 166] on div "3" at bounding box center [50, 167] width 12 height 12
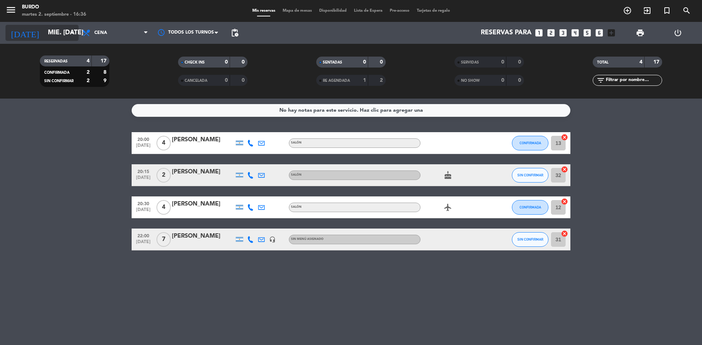
click at [44, 36] on input "mié. [DATE]" at bounding box center [86, 33] width 85 height 15
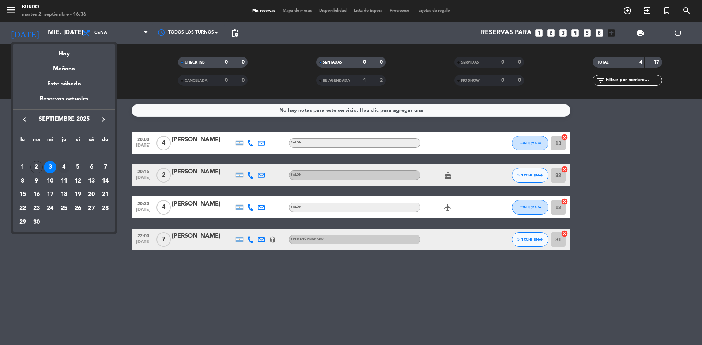
click at [62, 170] on div "4" at bounding box center [64, 167] width 12 height 12
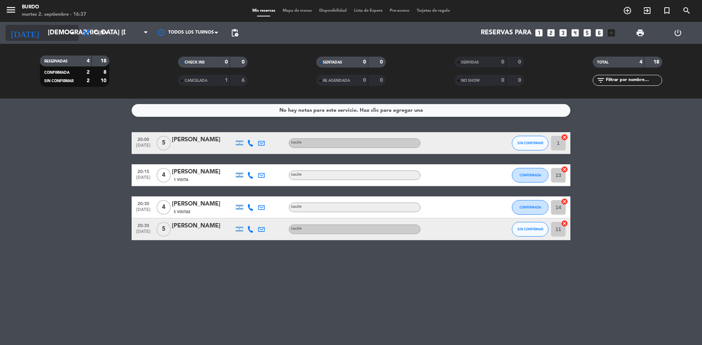
click at [44, 27] on input "[DEMOGRAPHIC_DATA] [DATE]" at bounding box center [86, 33] width 85 height 15
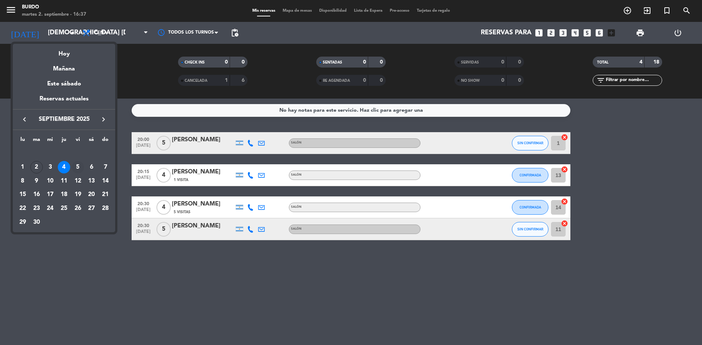
click at [77, 167] on div "5" at bounding box center [78, 167] width 12 height 12
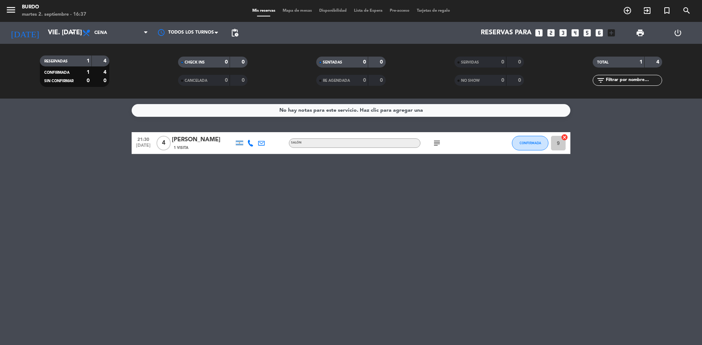
click at [437, 145] on icon "subject" at bounding box center [436, 143] width 9 height 9
click at [104, 141] on bookings-row "21:30 [DATE] 4 [PERSON_NAME] 1 Visita SALÓN subject Mesa al lado de la ventana …" at bounding box center [351, 143] width 702 height 22
click at [44, 27] on input "vie. [DATE]" at bounding box center [86, 33] width 85 height 15
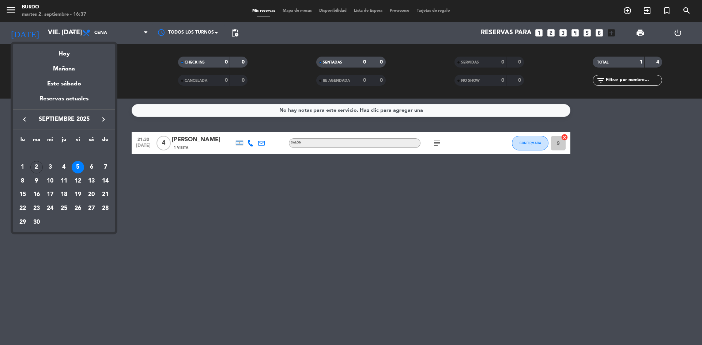
click at [38, 165] on div "2" at bounding box center [36, 167] width 12 height 12
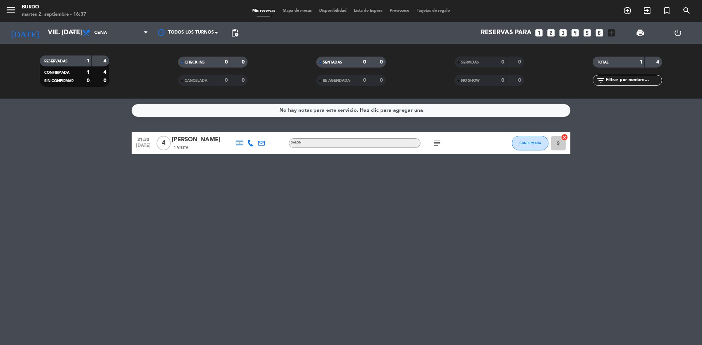
type input "[DATE] sep."
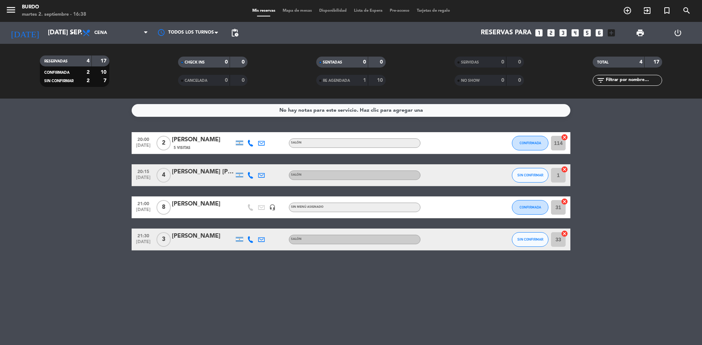
click at [549, 35] on icon "looks_two" at bounding box center [551, 33] width 10 height 10
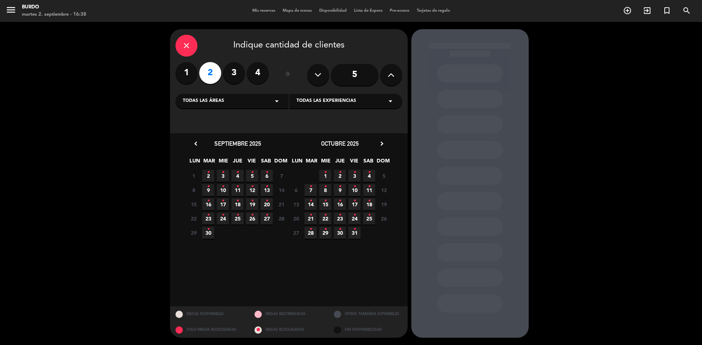
click at [236, 173] on icon "•" at bounding box center [237, 173] width 3 height 12
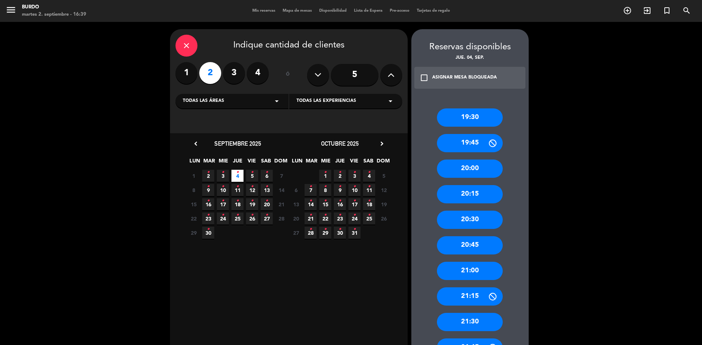
scroll to position [37, 0]
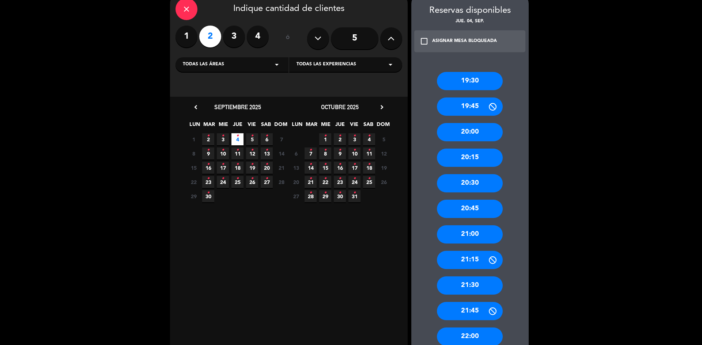
click at [470, 281] on div "21:30" at bounding box center [470, 286] width 66 height 18
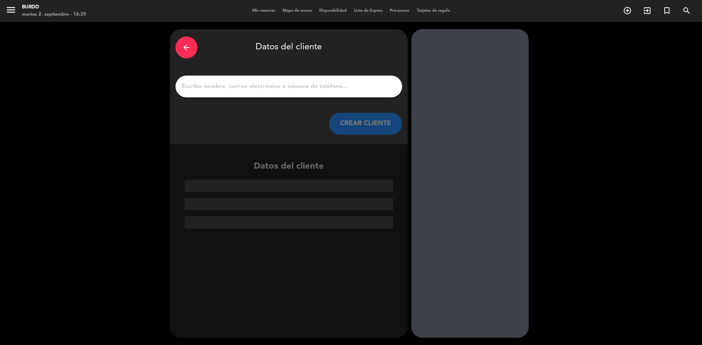
click at [300, 85] on input "1" at bounding box center [289, 86] width 216 height 10
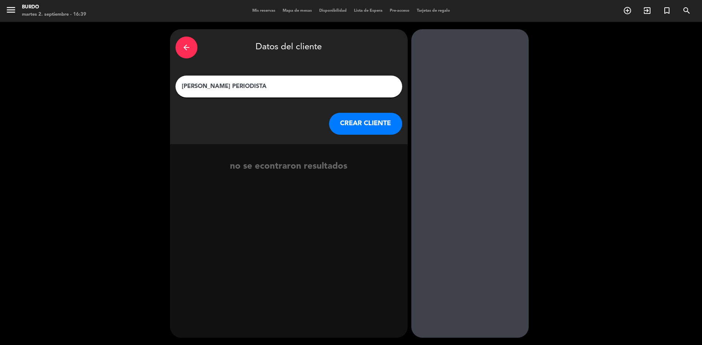
type input "[PERSON_NAME] PERIODISTA"
click at [383, 128] on button "CREAR CLIENTE" at bounding box center [365, 124] width 73 height 22
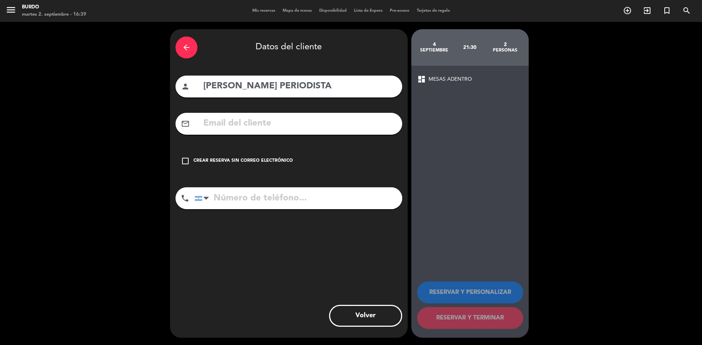
click at [183, 164] on icon "check_box_outline_blank" at bounding box center [185, 161] width 9 height 9
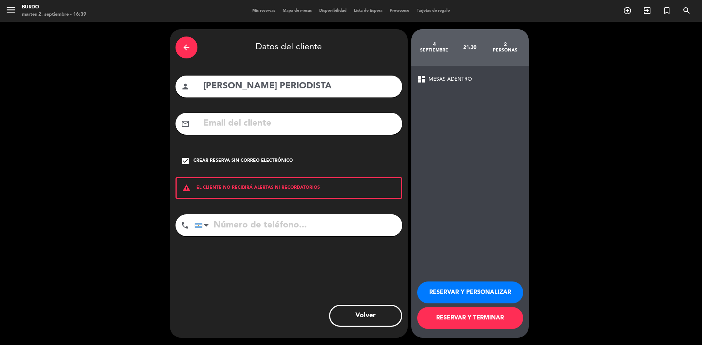
click at [481, 322] on button "RESERVAR Y TERMINAR" at bounding box center [470, 318] width 106 height 22
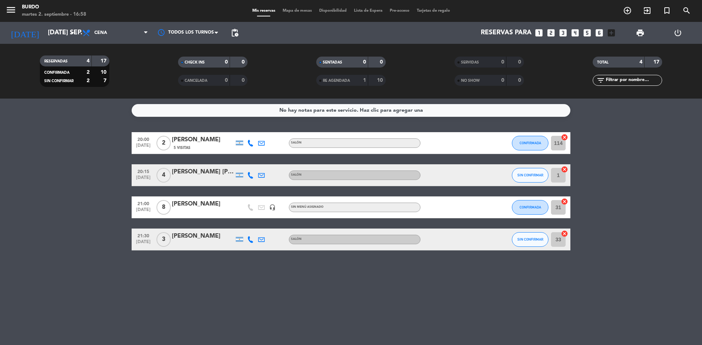
click at [89, 296] on div "No hay notas para este servicio. Haz clic para agregar una 20:00 [DATE] 2 [PERS…" at bounding box center [351, 222] width 702 height 247
